Goal: Entertainment & Leisure: Browse casually

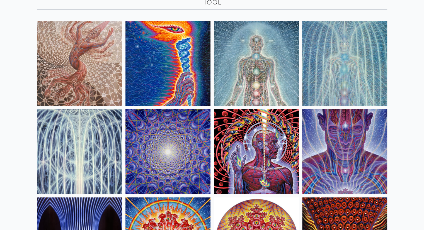
scroll to position [26, 0]
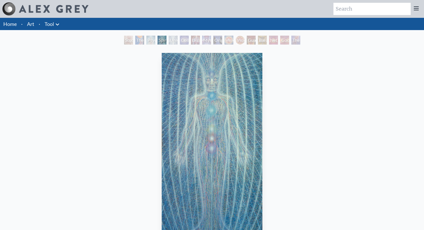
scroll to position [46, 0]
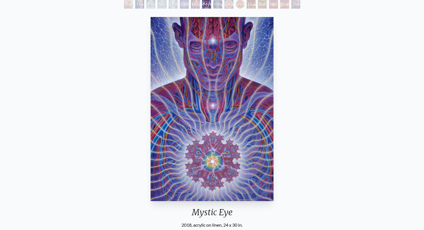
scroll to position [46, 0]
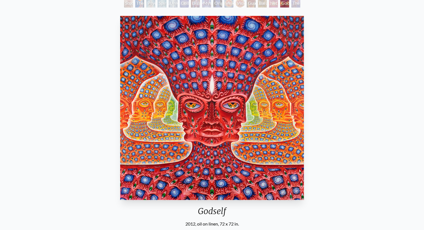
scroll to position [46, 0]
